Goal: Navigation & Orientation: Find specific page/section

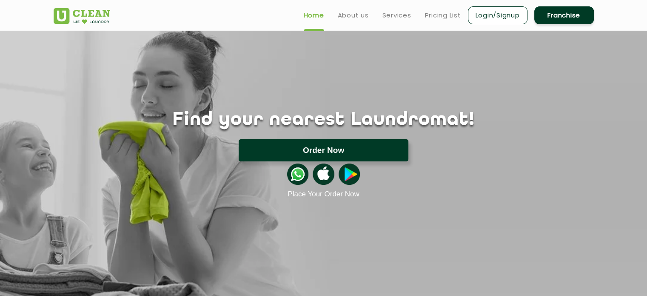
click at [333, 150] on button "Order Now" at bounding box center [324, 150] width 170 height 22
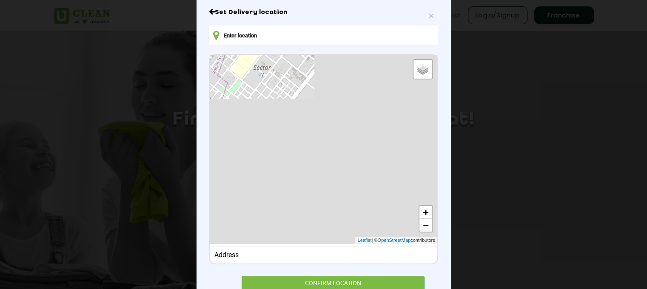
scroll to position [65, 0]
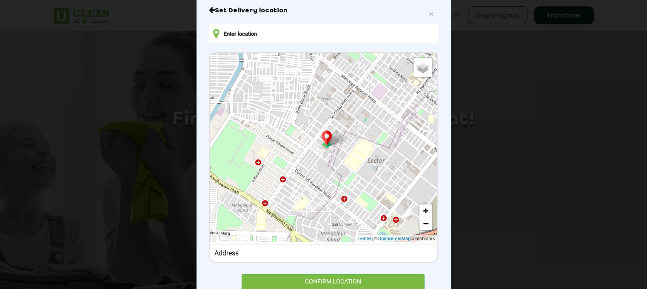
type input "[DOMAIN_NAME][STREET_ADDRESS][DOMAIN_NAME][PERSON_NAME][PERSON_NAME]"
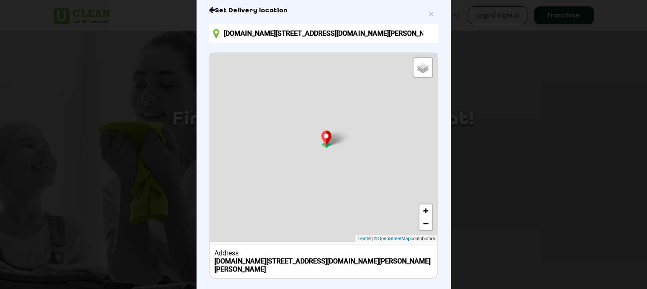
scroll to position [119, 0]
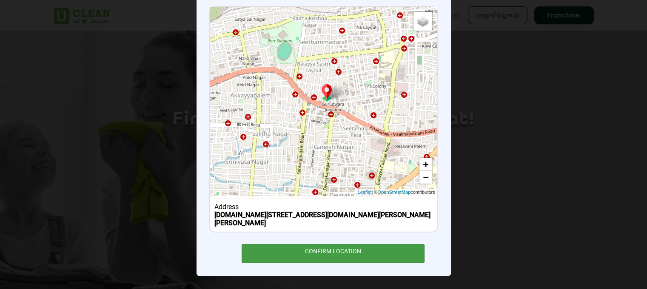
click at [365, 257] on div "CONFIRM LOCATION" at bounding box center [333, 253] width 183 height 19
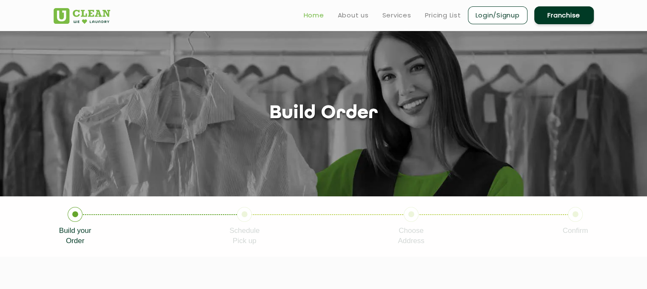
click at [315, 18] on link "Home" at bounding box center [314, 15] width 20 height 10
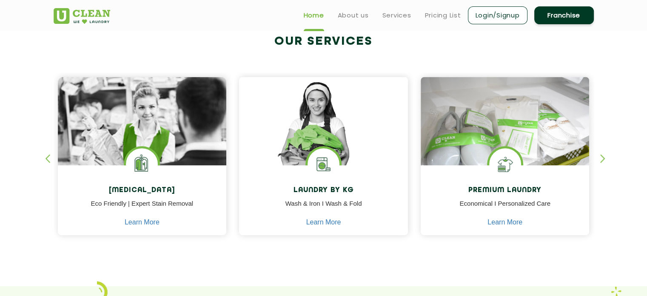
scroll to position [327, 0]
click at [604, 161] on div "button" at bounding box center [606, 164] width 13 height 23
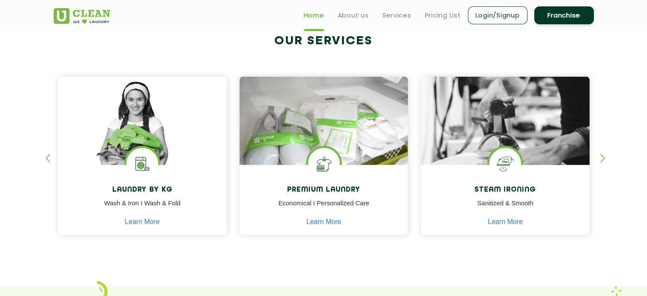
click at [600, 153] on div "button" at bounding box center [606, 164] width 13 height 23
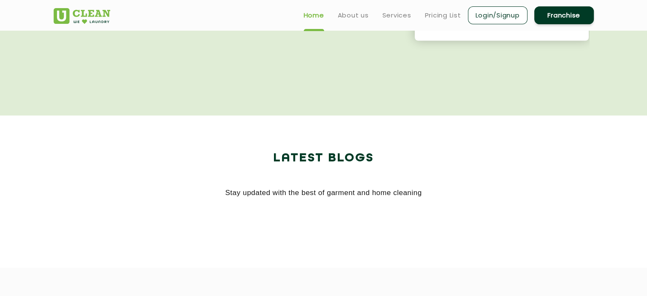
scroll to position [1503, 0]
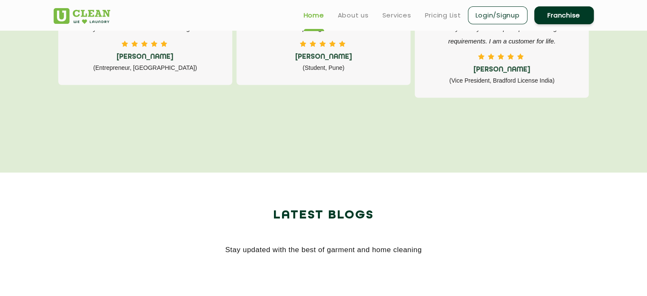
click at [345, 20] on ul "Home About us Services Pricing List Login/Signup Franchise" at bounding box center [445, 15] width 297 height 20
click at [347, 16] on link "About us" at bounding box center [353, 15] width 31 height 10
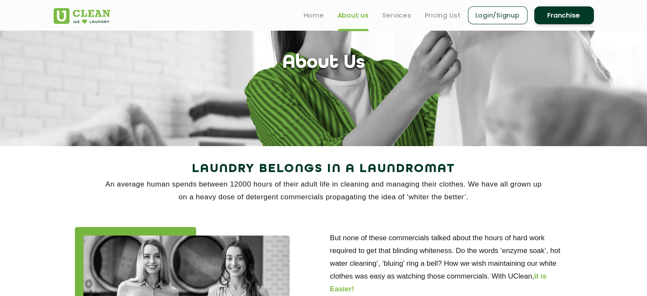
scroll to position [49, 0]
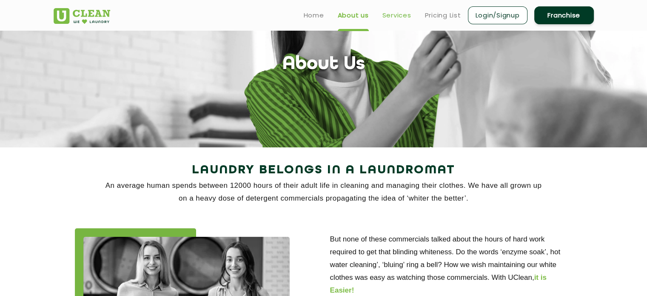
click at [394, 15] on link "Services" at bounding box center [396, 15] width 29 height 10
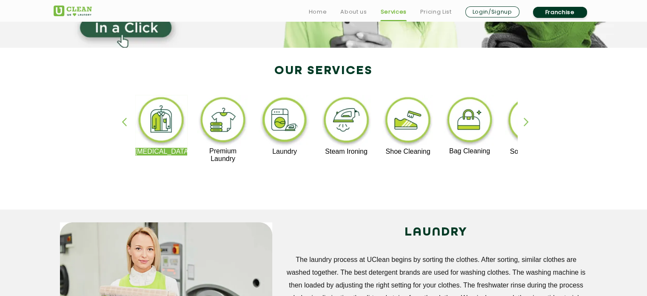
scroll to position [149, 0]
click at [526, 125] on div "button" at bounding box center [529, 128] width 13 height 23
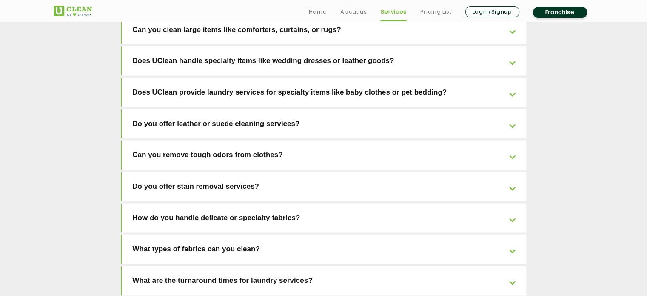
scroll to position [1954, 0]
